Goal: Use online tool/utility: Utilize a website feature to perform a specific function

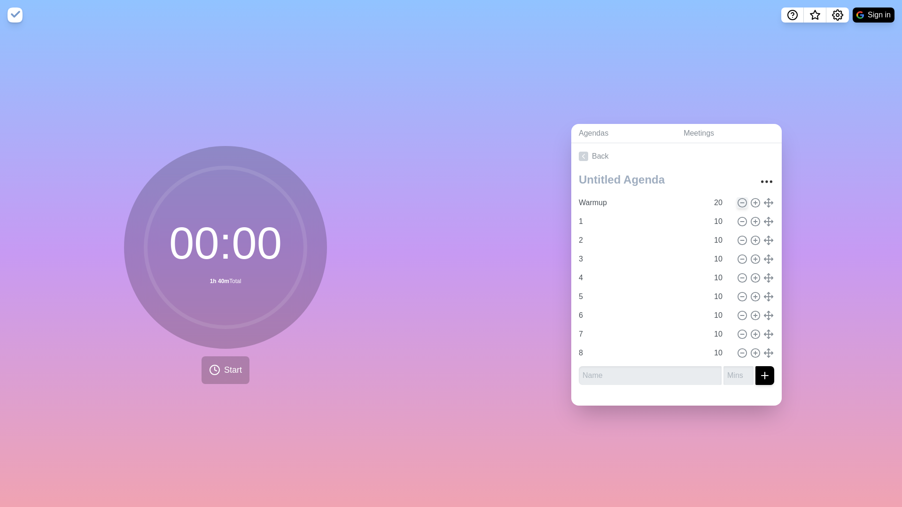
click at [739, 199] on circle at bounding box center [742, 203] width 8 height 8
type input "1"
type input "10"
type input "2"
type input "3"
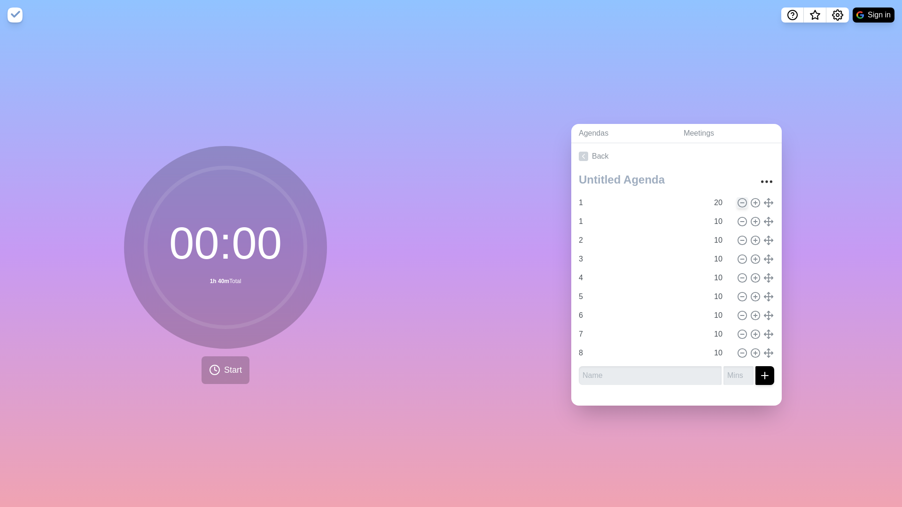
type input "4"
type input "5"
type input "6"
type input "7"
type input "8"
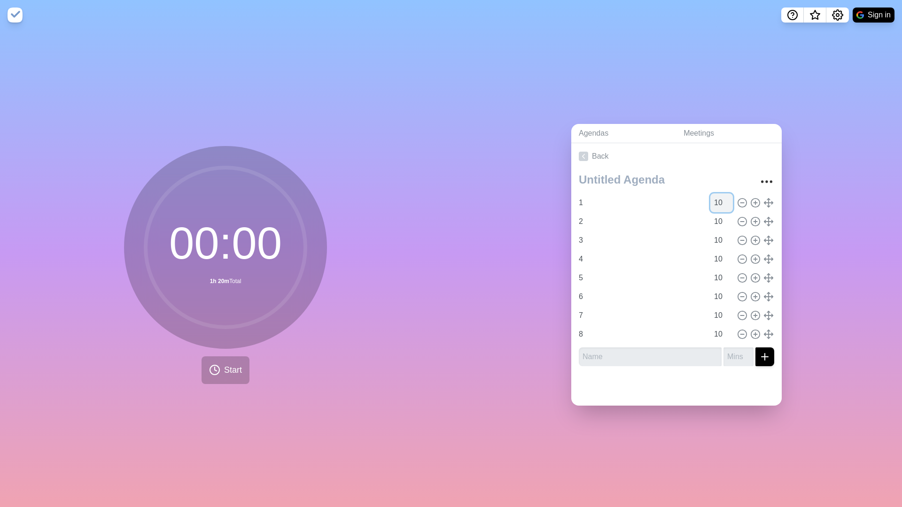
click at [720, 204] on input "10" at bounding box center [721, 203] width 23 height 19
type input "1"
type input "5"
click at [741, 220] on icon at bounding box center [742, 222] width 10 height 10
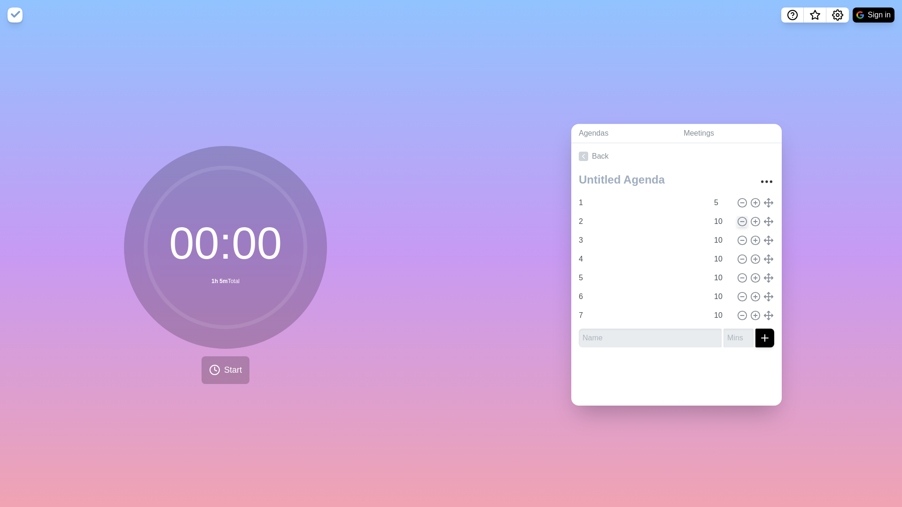
type input "3"
type input "4"
type input "5"
type input "6"
type input "7"
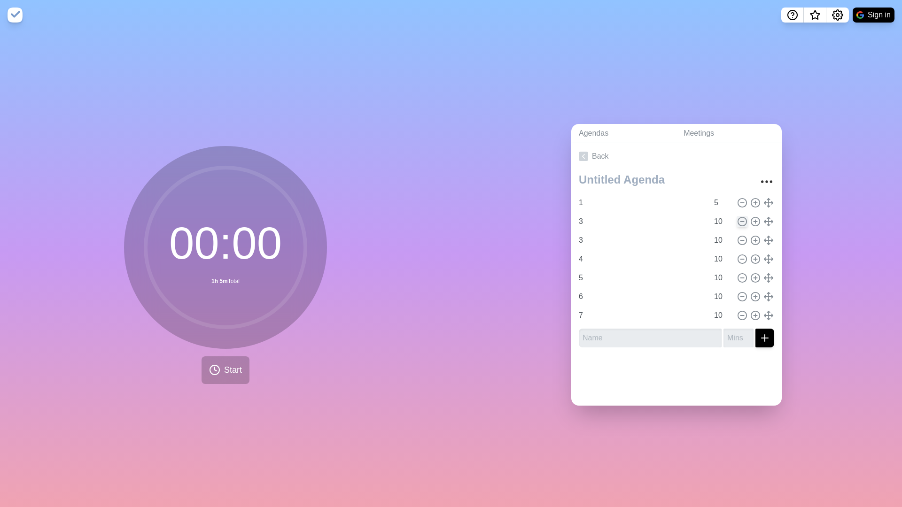
type input "8"
click at [741, 220] on icon at bounding box center [742, 222] width 10 height 10
type input "4"
type input "5"
type input "6"
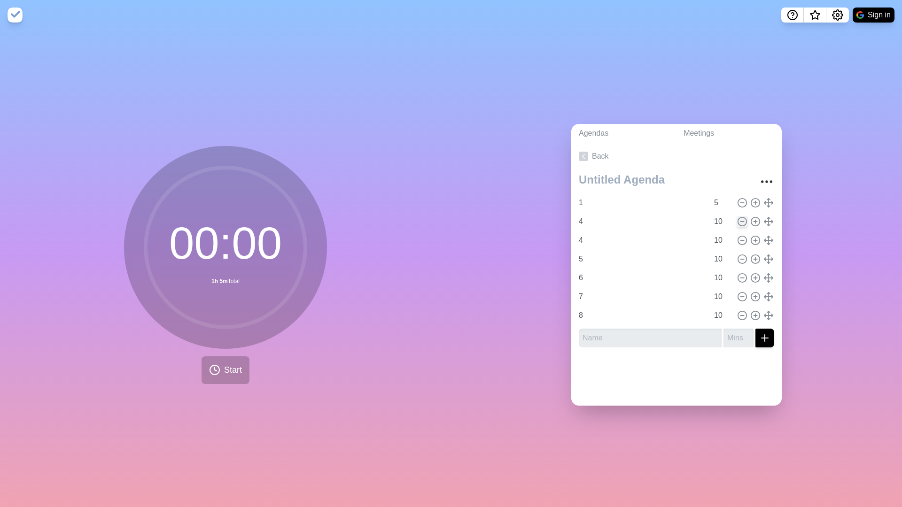
type input "7"
type input "8"
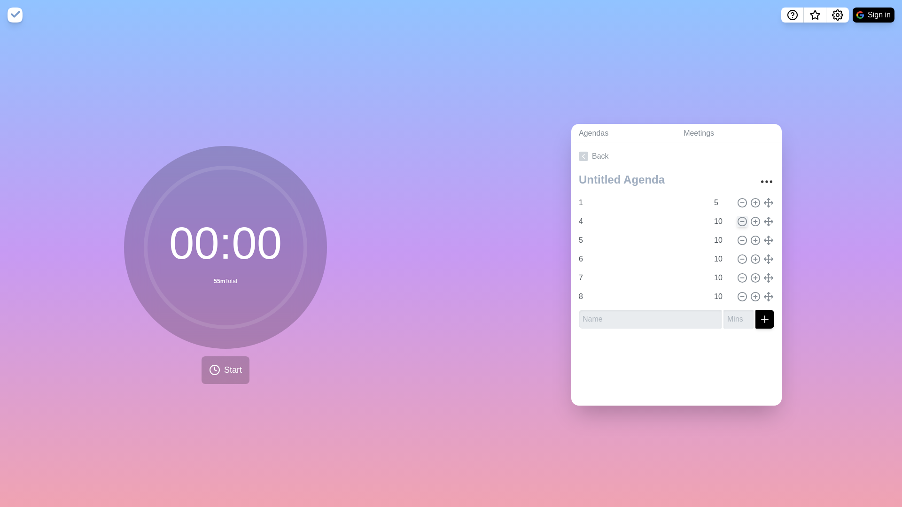
click at [741, 220] on icon at bounding box center [742, 222] width 10 height 10
type input "5"
type input "6"
type input "7"
type input "8"
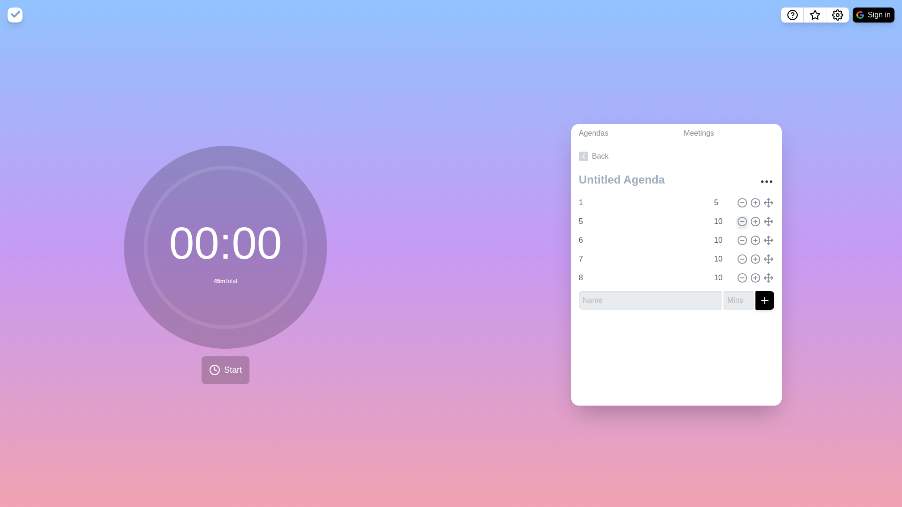
click at [741, 220] on icon at bounding box center [742, 222] width 10 height 10
type input "6"
type input "7"
type input "8"
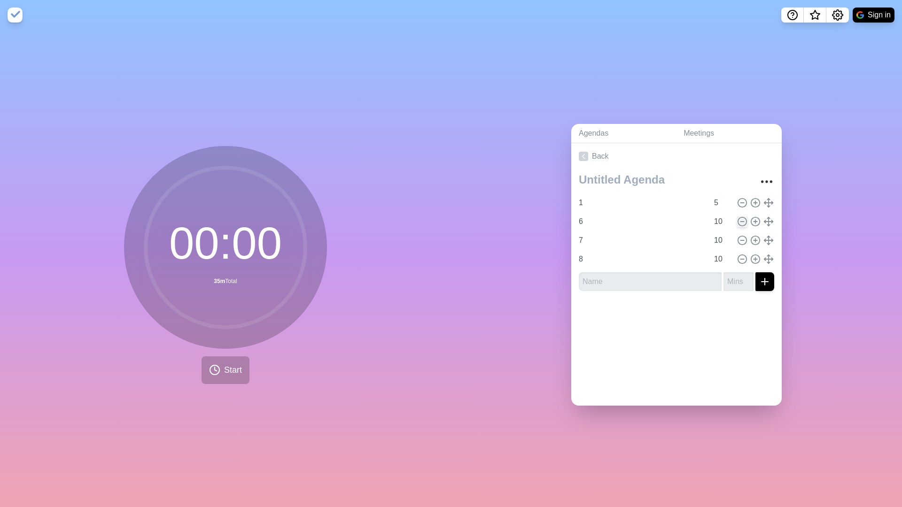
click at [741, 220] on icon at bounding box center [742, 222] width 10 height 10
type input "7"
type input "8"
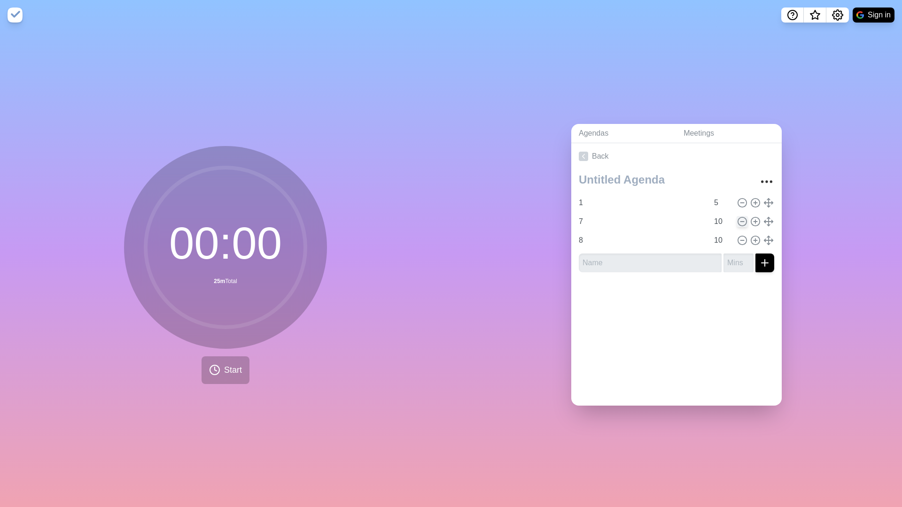
click at [741, 220] on icon at bounding box center [742, 222] width 10 height 10
type input "8"
click at [741, 220] on icon at bounding box center [742, 222] width 10 height 10
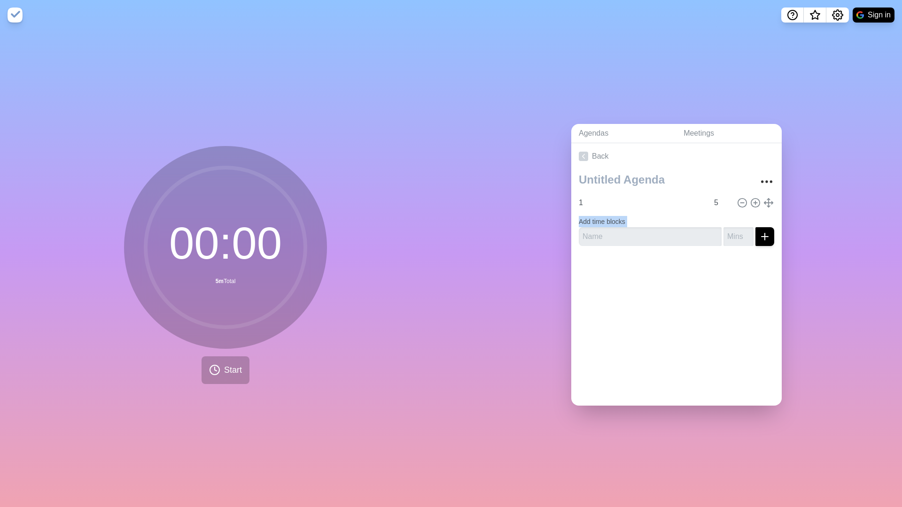
click at [741, 220] on form "Add time blocks" at bounding box center [676, 229] width 195 height 34
click at [621, 202] on input "1" at bounding box center [641, 203] width 133 height 19
type input "5"
click at [759, 205] on circle at bounding box center [755, 203] width 8 height 8
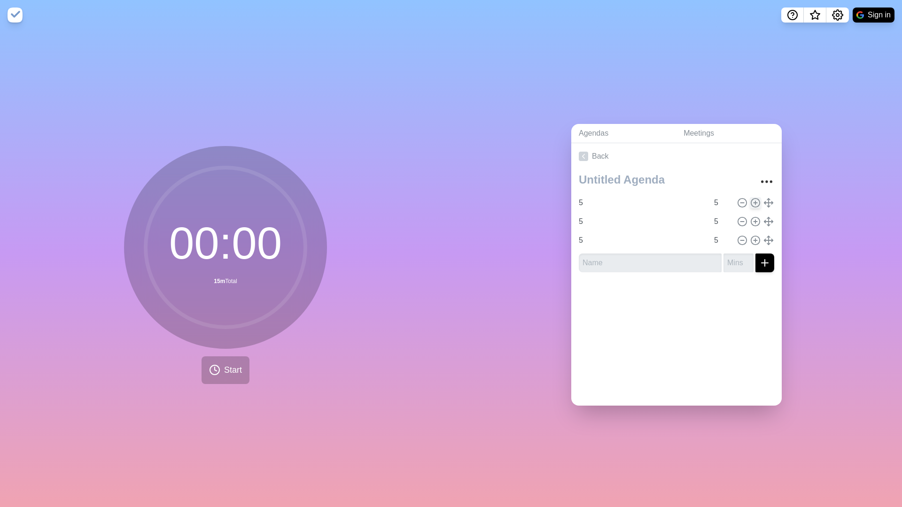
click at [759, 205] on circle at bounding box center [755, 203] width 8 height 8
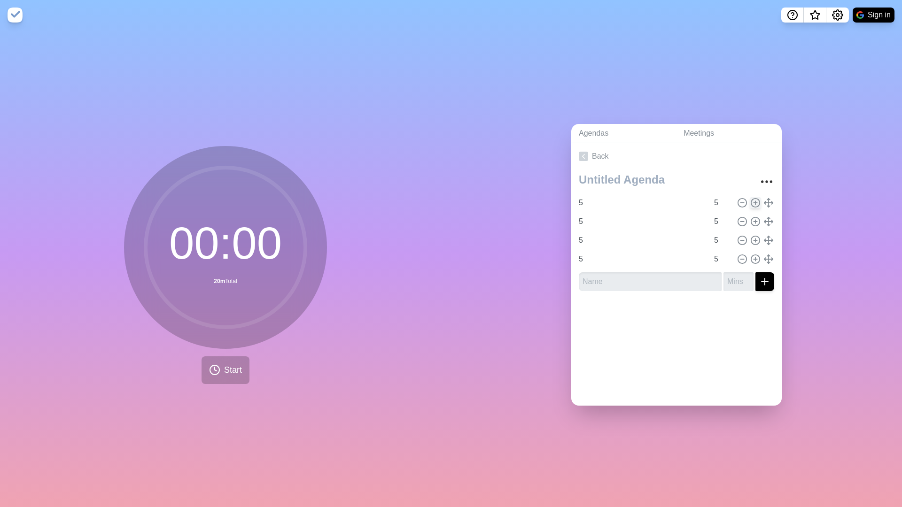
click at [759, 205] on circle at bounding box center [755, 203] width 8 height 8
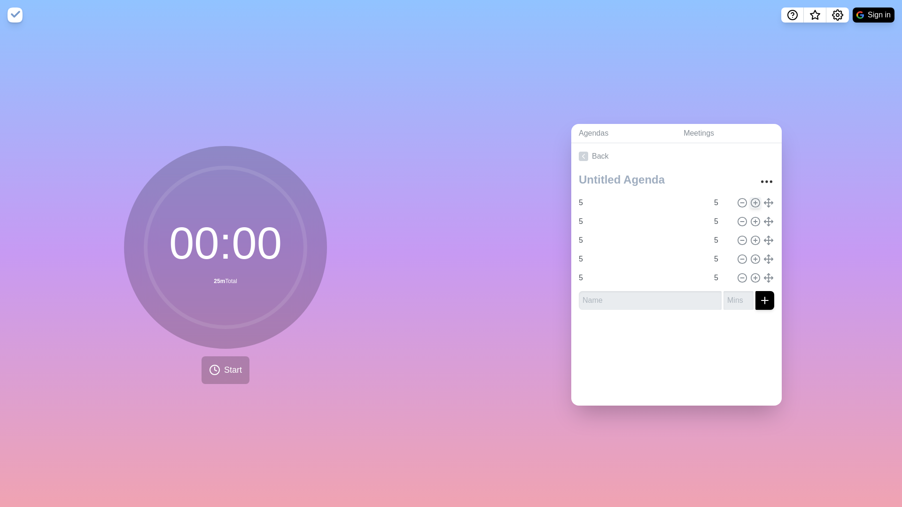
click at [759, 205] on circle at bounding box center [755, 203] width 8 height 8
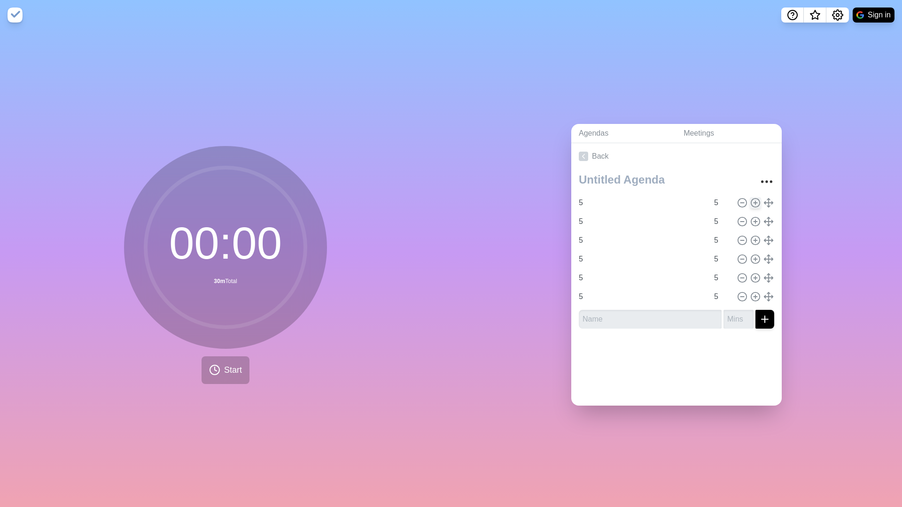
click at [759, 205] on circle at bounding box center [755, 203] width 8 height 8
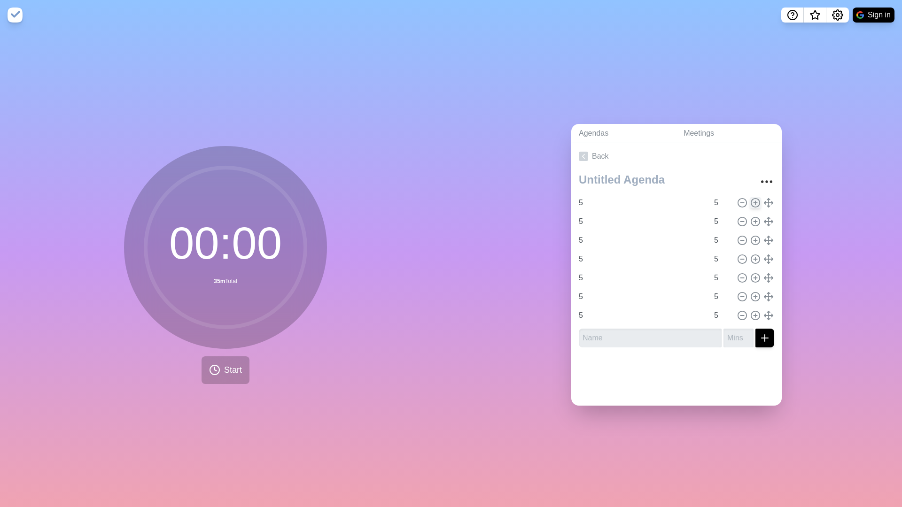
click at [759, 205] on circle at bounding box center [755, 203] width 8 height 8
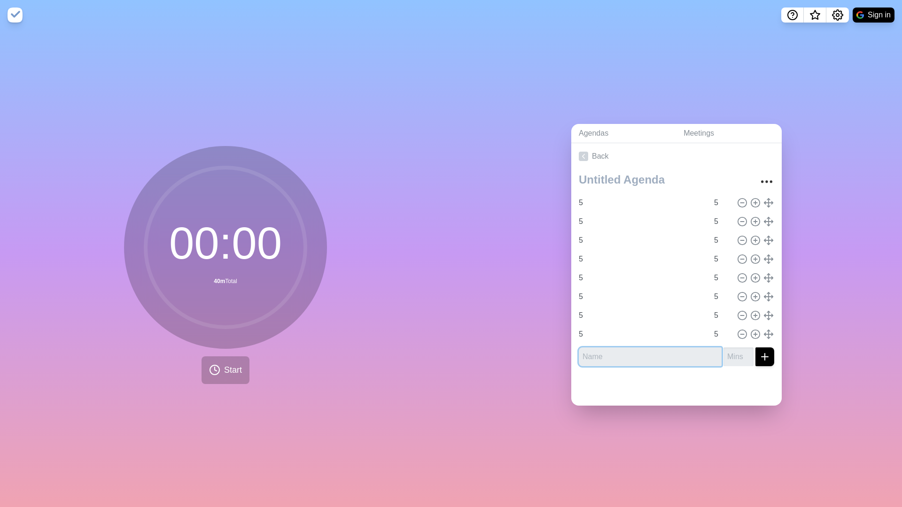
click at [688, 354] on input "text" at bounding box center [650, 357] width 143 height 19
type input "10"
click at [746, 354] on input "number" at bounding box center [738, 357] width 30 height 19
type input "10"
click at [765, 356] on button "submit" at bounding box center [764, 357] width 19 height 19
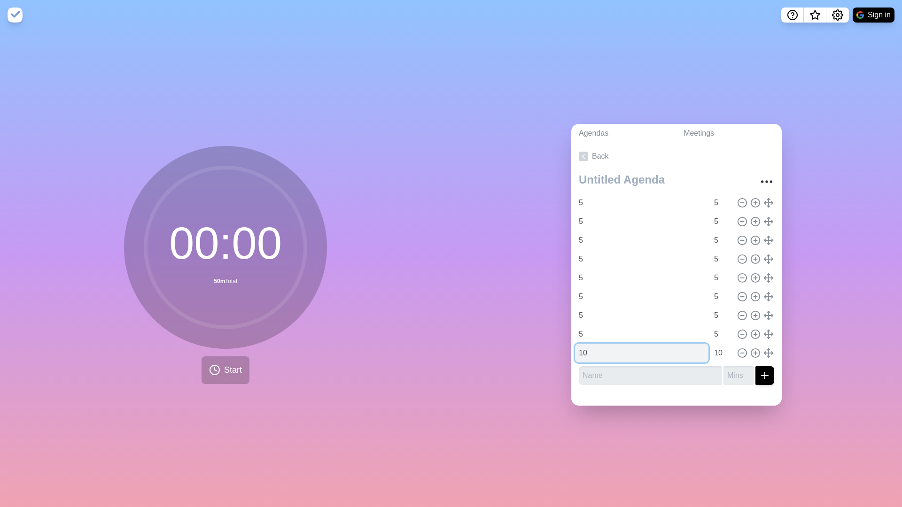
click at [655, 353] on input "10" at bounding box center [641, 353] width 133 height 19
type input "1"
type input "5"
click at [721, 355] on input "10" at bounding box center [721, 353] width 23 height 19
type input "1"
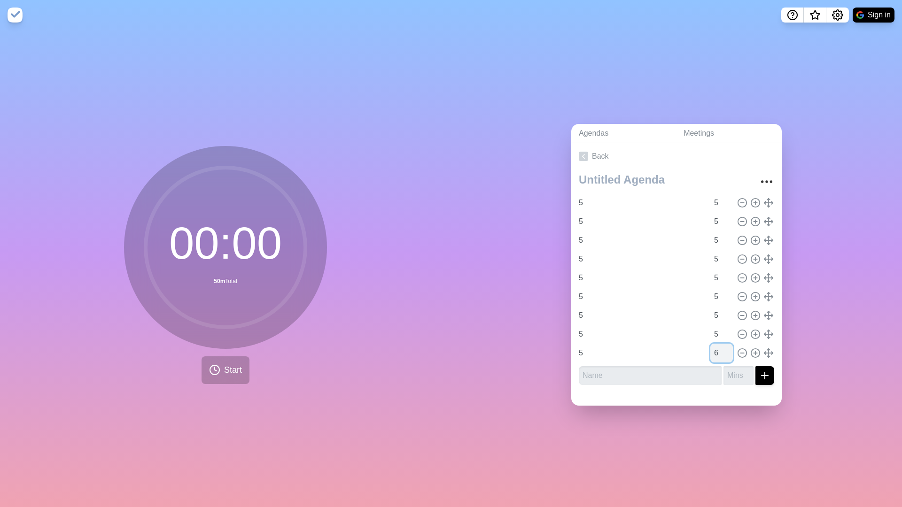
type input "5"
click at [717, 393] on div at bounding box center [676, 399] width 210 height 13
click at [718, 205] on input "5" at bounding box center [721, 203] width 23 height 19
type input "10"
click at [637, 205] on input "5" at bounding box center [641, 203] width 133 height 19
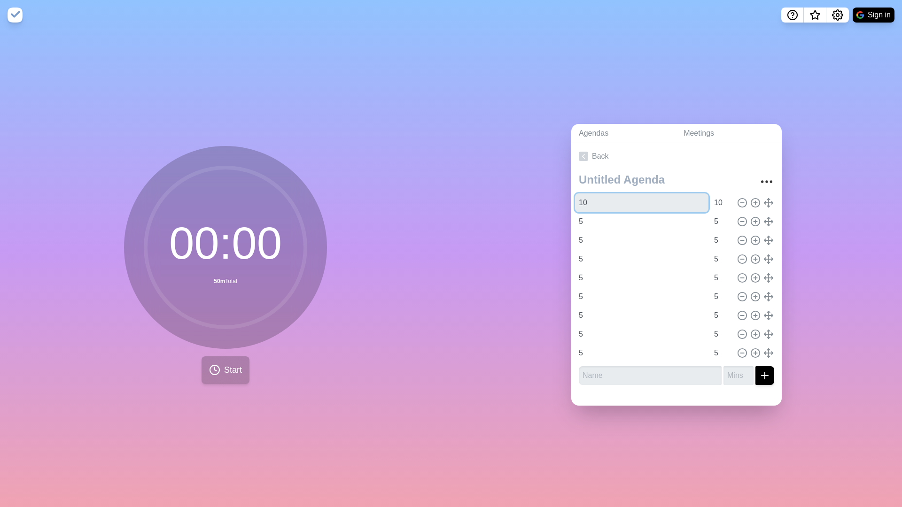
type input "10"
click at [227, 363] on button "Start" at bounding box center [225, 370] width 48 height 28
click at [222, 354] on button "Start" at bounding box center [225, 370] width 48 height 28
